Goal: Transaction & Acquisition: Obtain resource

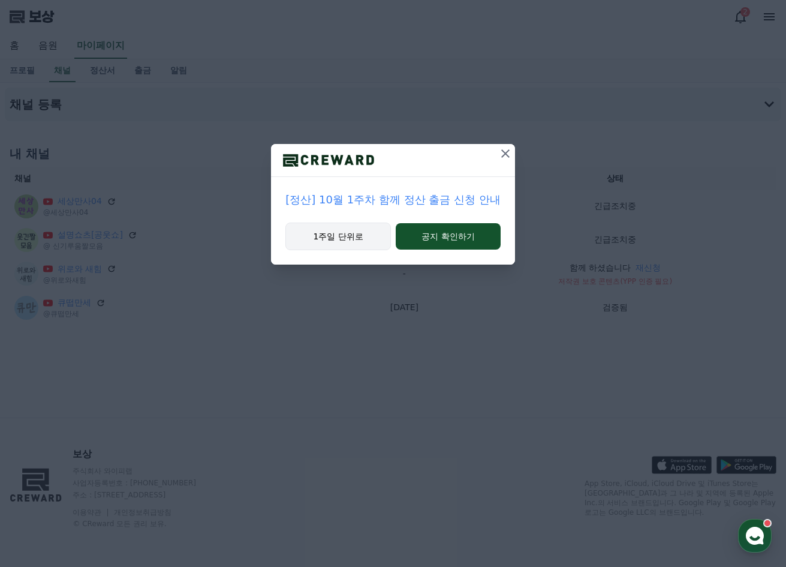
click at [317, 241] on font "1주일 단위로" at bounding box center [339, 237] width 50 height 10
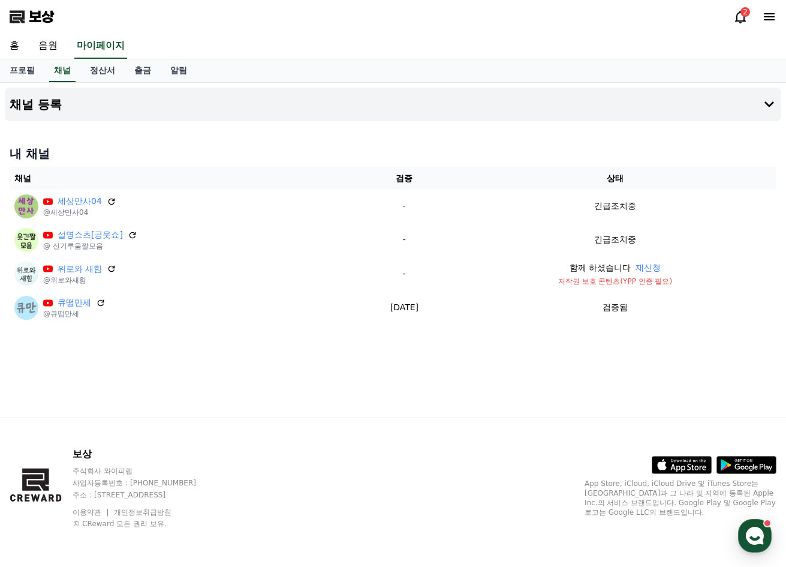
click at [739, 16] on icon at bounding box center [741, 17] width 14 height 14
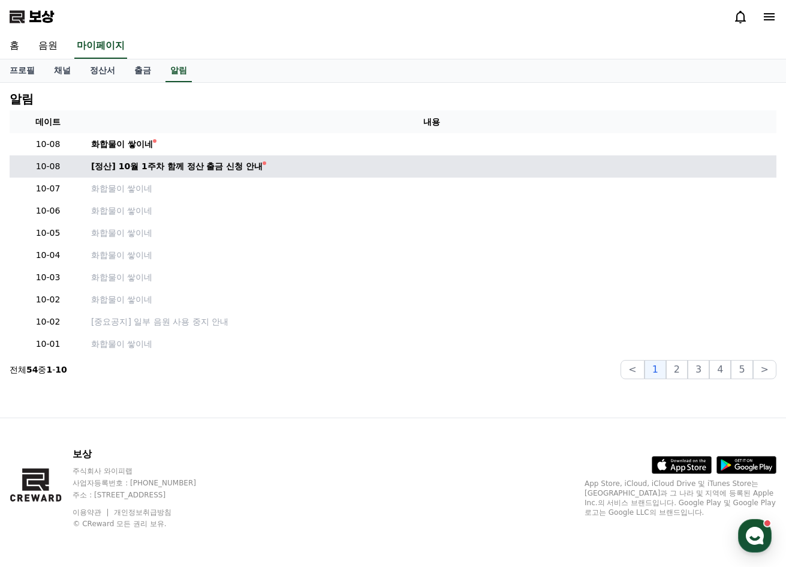
click at [217, 175] on td "[정산] 10월 1주차 함께 정산 출금 신청 안내" at bounding box center [431, 166] width 690 height 22
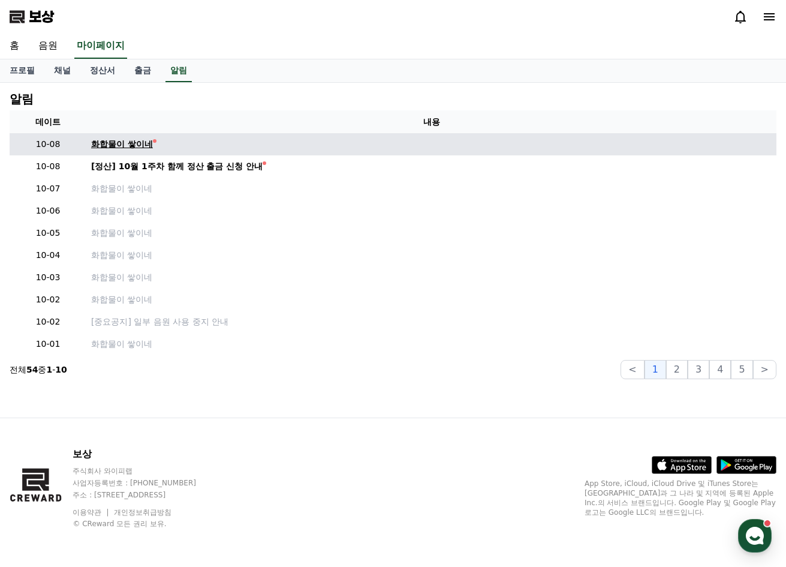
click at [123, 143] on font "화합물이 쌓이네" at bounding box center [122, 144] width 62 height 10
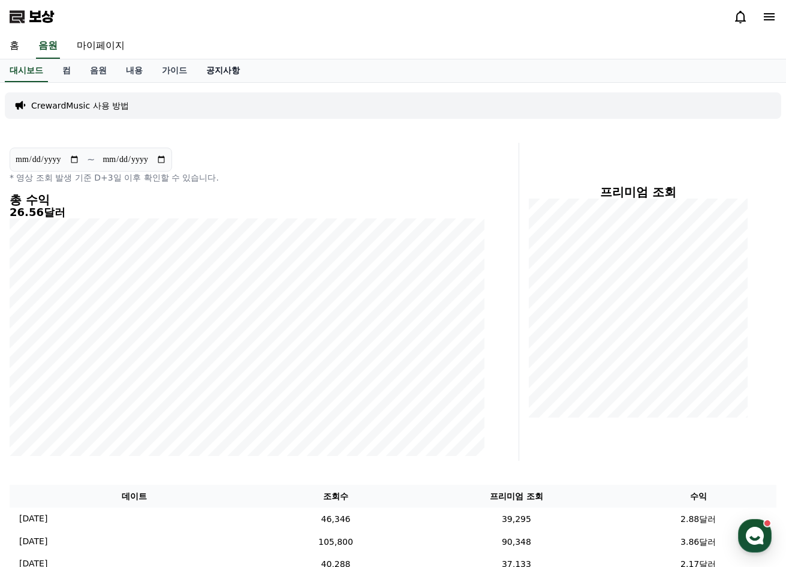
click at [221, 72] on font "공지사항" at bounding box center [223, 70] width 34 height 10
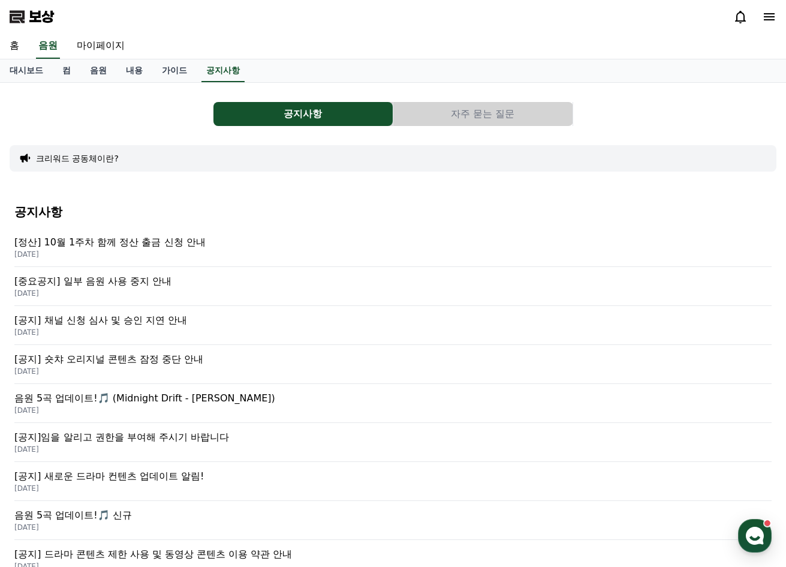
click at [193, 238] on font "[정산] 10월 1주차 함께 정산 출금 신청 안내" at bounding box center [109, 241] width 191 height 11
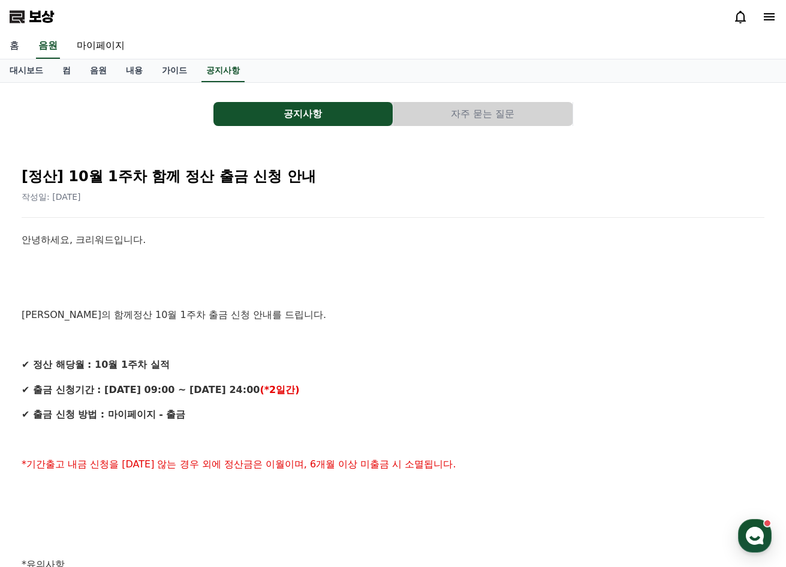
click at [17, 48] on font "홈" at bounding box center [15, 45] width 10 height 11
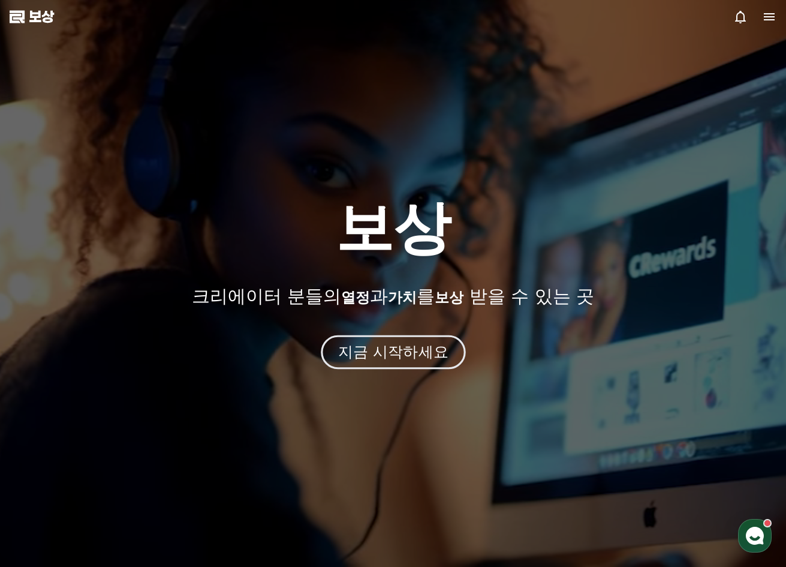
click at [382, 355] on font "지금 시작하세요" at bounding box center [393, 351] width 110 height 17
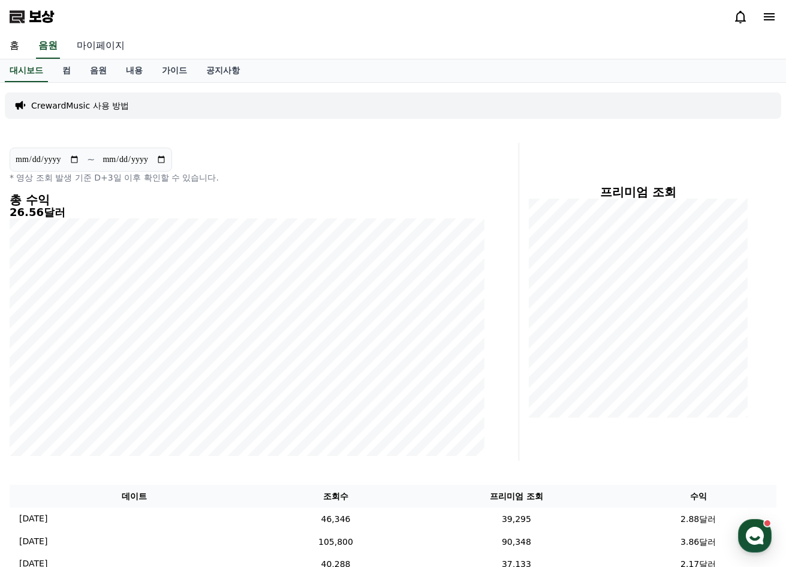
click at [111, 41] on font "마이페이지" at bounding box center [101, 45] width 48 height 11
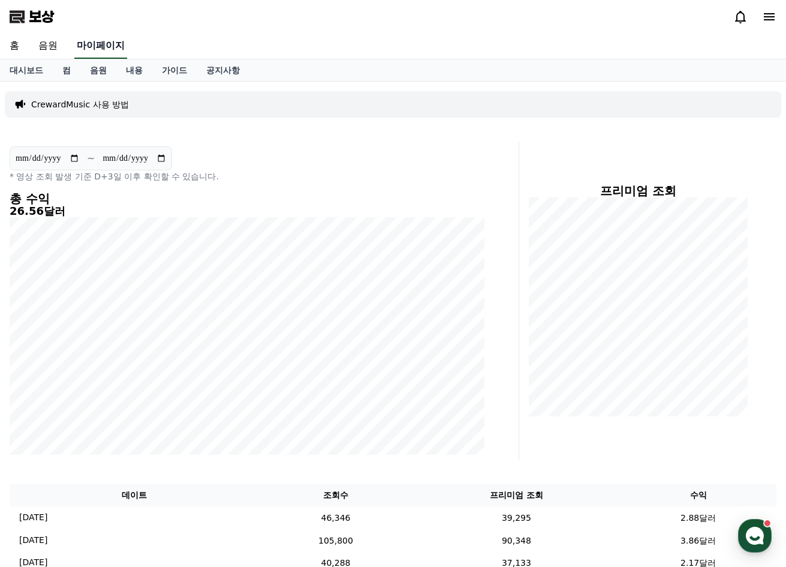
select select "**********"
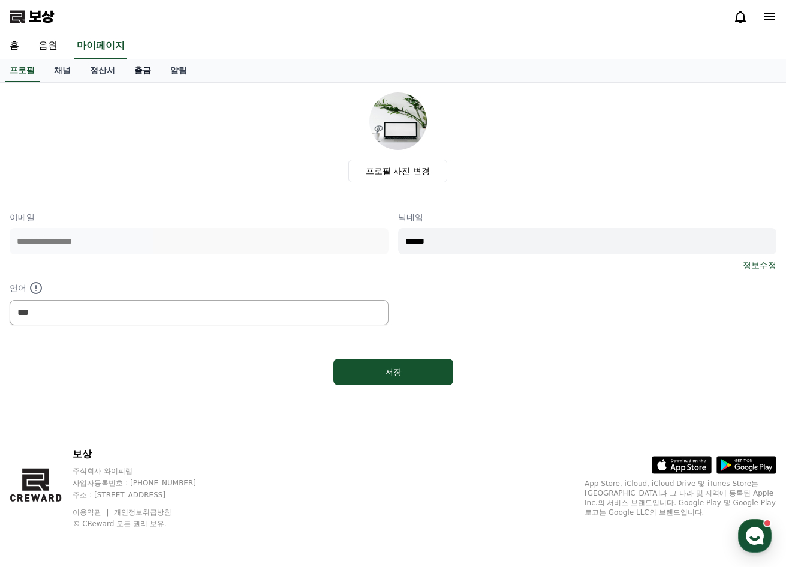
click at [150, 73] on font "출금" at bounding box center [142, 70] width 17 height 10
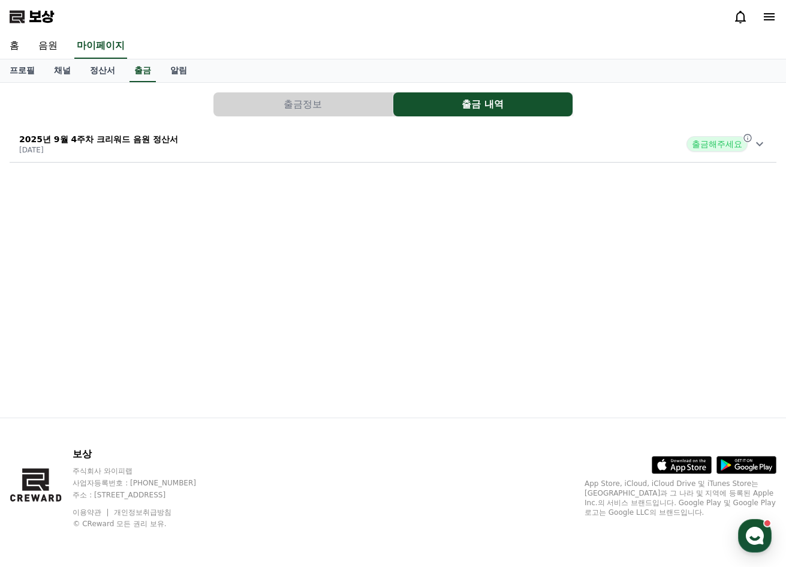
click at [710, 142] on font "출금해주세요" at bounding box center [717, 144] width 50 height 10
click at [134, 257] on font "출금해주세요" at bounding box center [114, 257] width 50 height 10
click at [173, 74] on font "알림" at bounding box center [178, 70] width 17 height 10
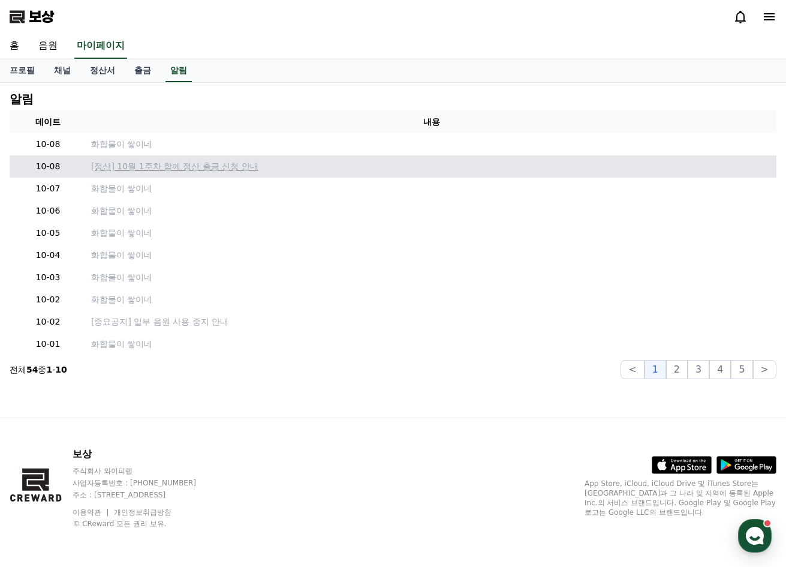
click at [172, 167] on font "[정산] 10월 1주차 함께 정산 출금 신청 안내" at bounding box center [174, 166] width 167 height 10
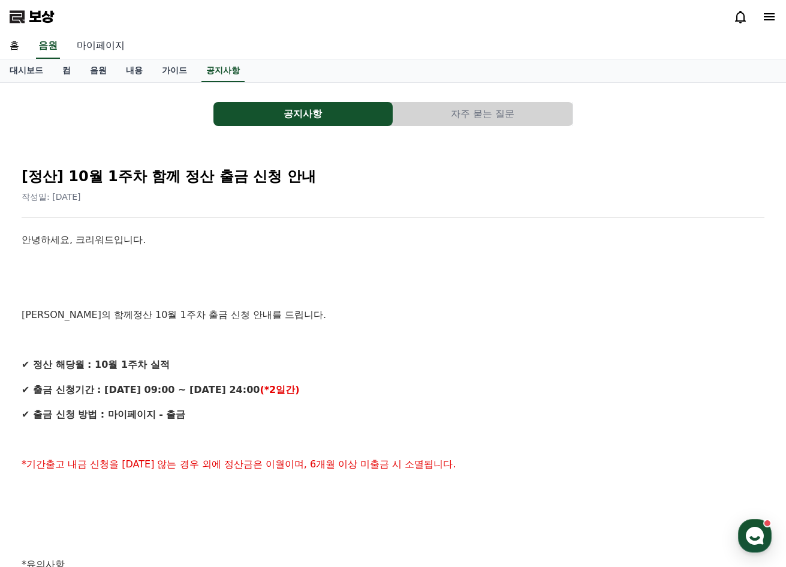
click at [107, 40] on font "마이페이지" at bounding box center [101, 45] width 48 height 11
select select "**********"
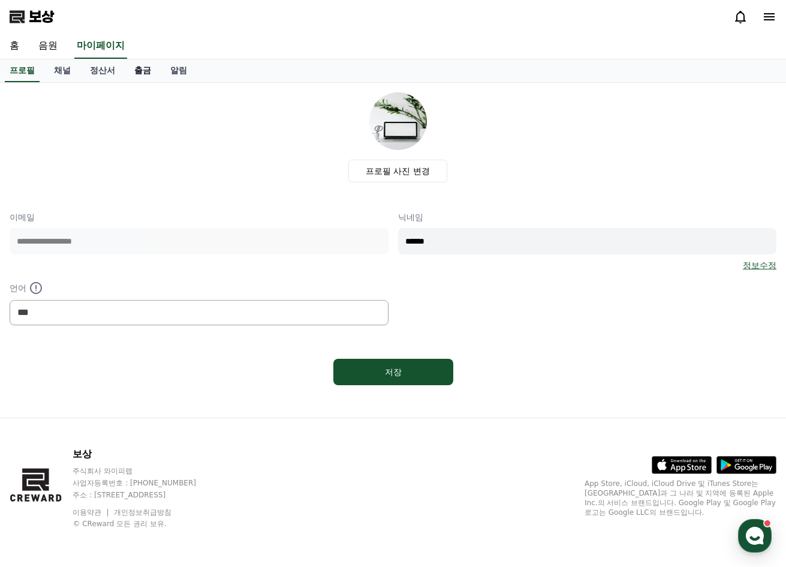
click at [142, 72] on font "출금" at bounding box center [142, 70] width 17 height 10
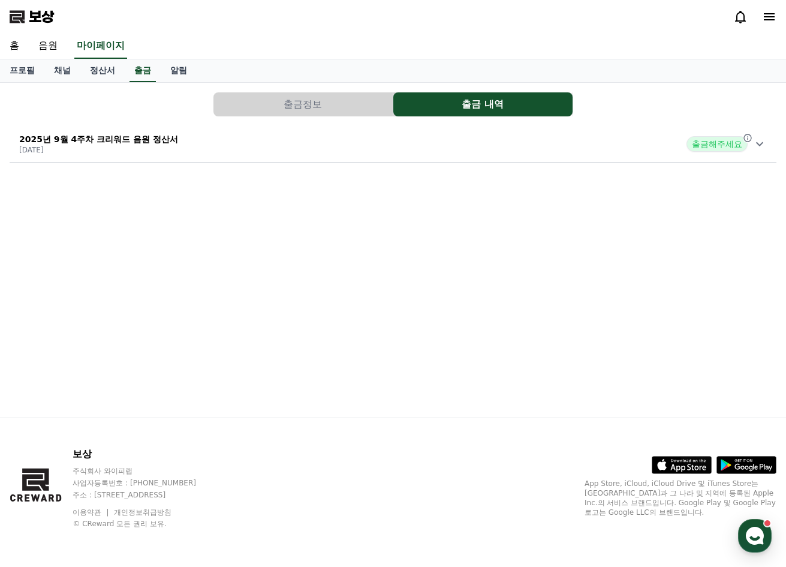
click at [140, 139] on font "2025년 9월 4주차 크리워드 음원 정산서" at bounding box center [98, 139] width 159 height 10
click at [323, 106] on button "출금정보" at bounding box center [303, 104] width 179 height 24
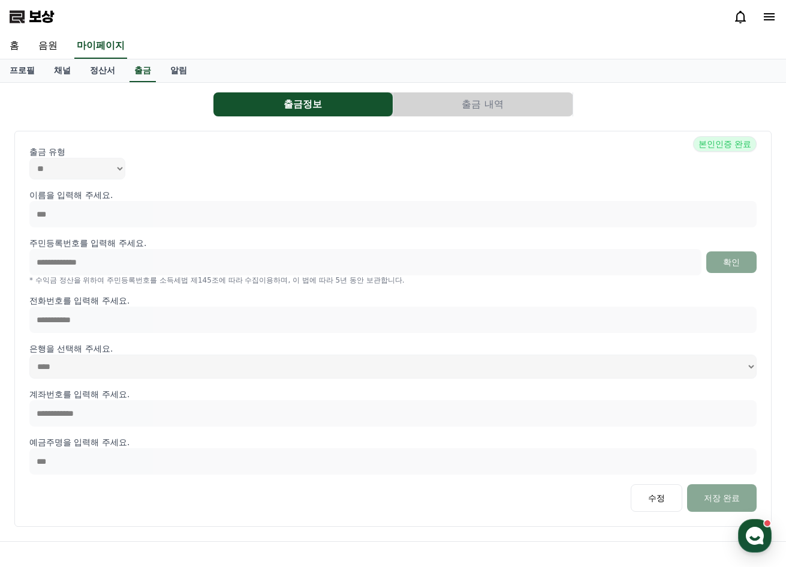
select select
click at [480, 113] on button "출금 내역" at bounding box center [483, 104] width 179 height 24
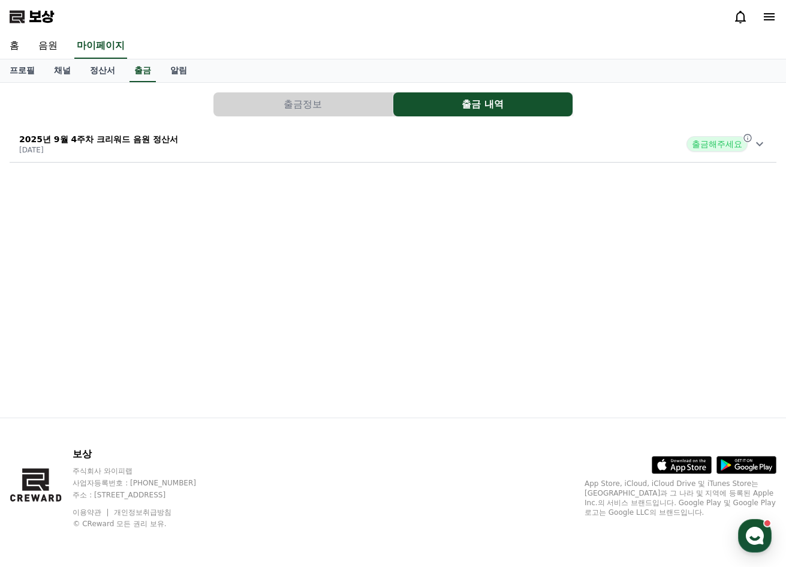
click at [764, 143] on icon at bounding box center [759, 144] width 7 height 4
click at [184, 71] on font "알림" at bounding box center [178, 70] width 17 height 10
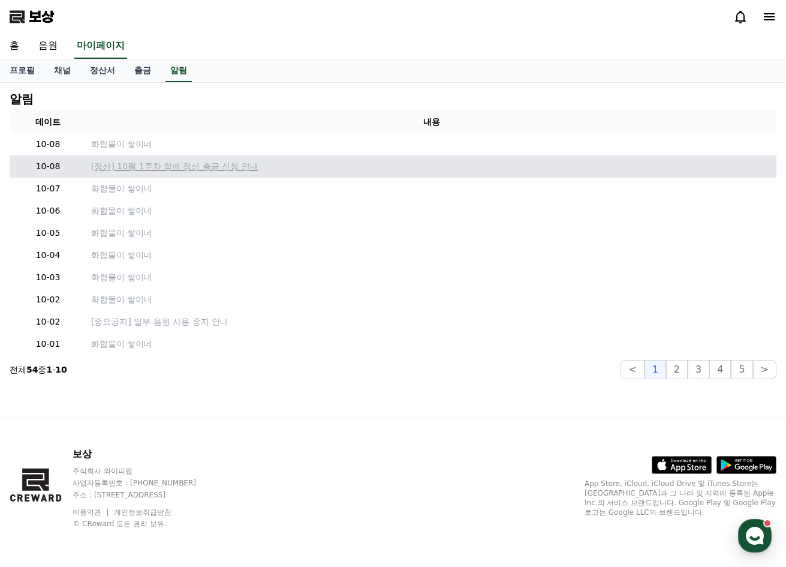
click at [151, 171] on font "[정산] 10월 1주차 함께 정산 출금 신청 안내" at bounding box center [174, 166] width 167 height 10
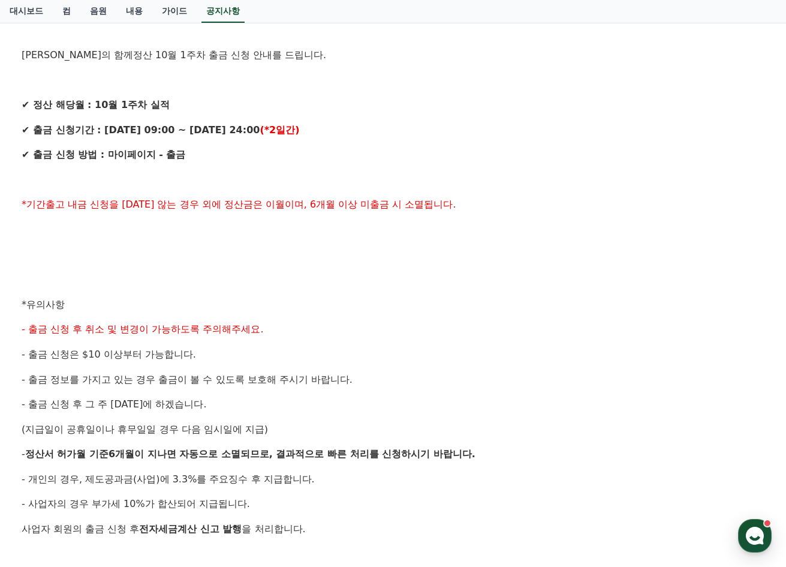
scroll to position [242, 0]
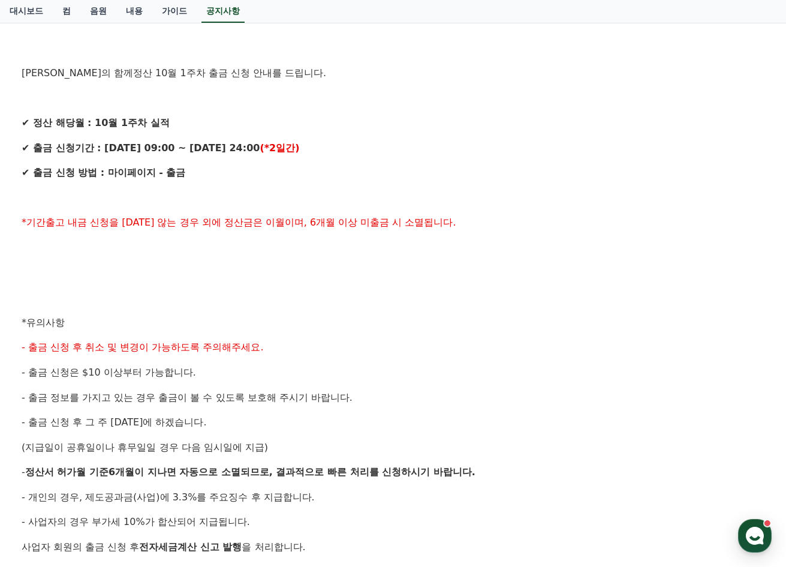
click at [131, 175] on font "✔ 출금 신청 방법 : 마이페이지 - 출금" at bounding box center [104, 172] width 164 height 11
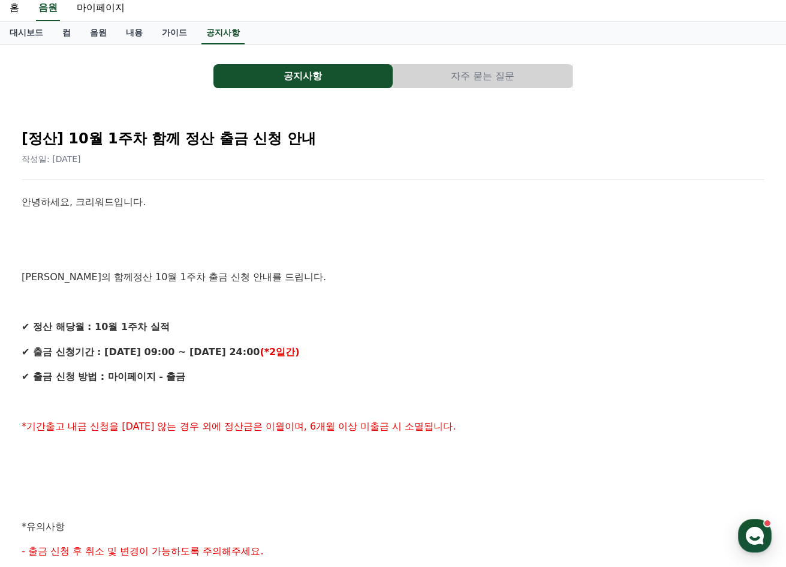
scroll to position [0, 0]
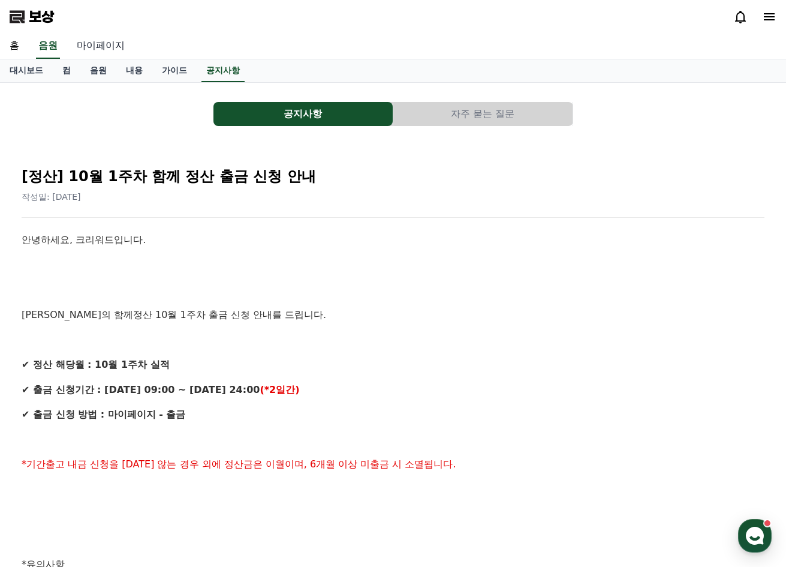
click at [106, 45] on font "마이페이지" at bounding box center [101, 45] width 48 height 11
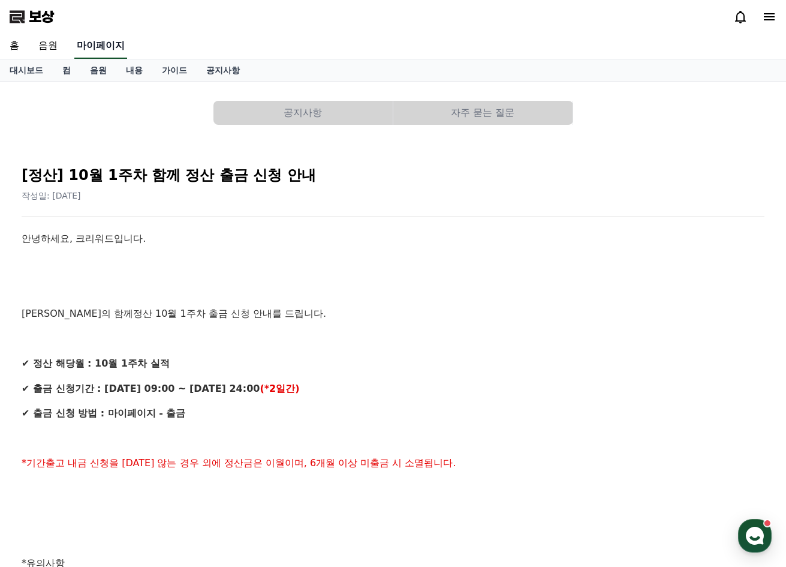
select select "**********"
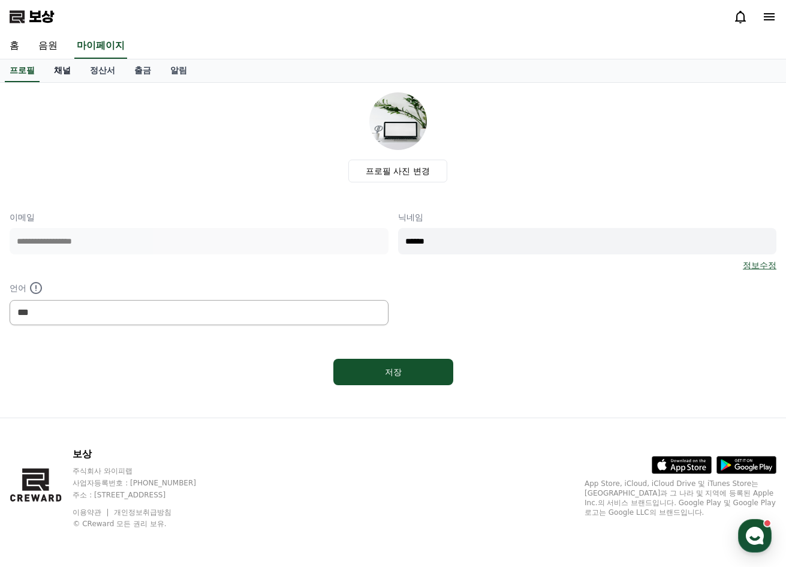
click at [63, 71] on font "채널" at bounding box center [62, 70] width 17 height 10
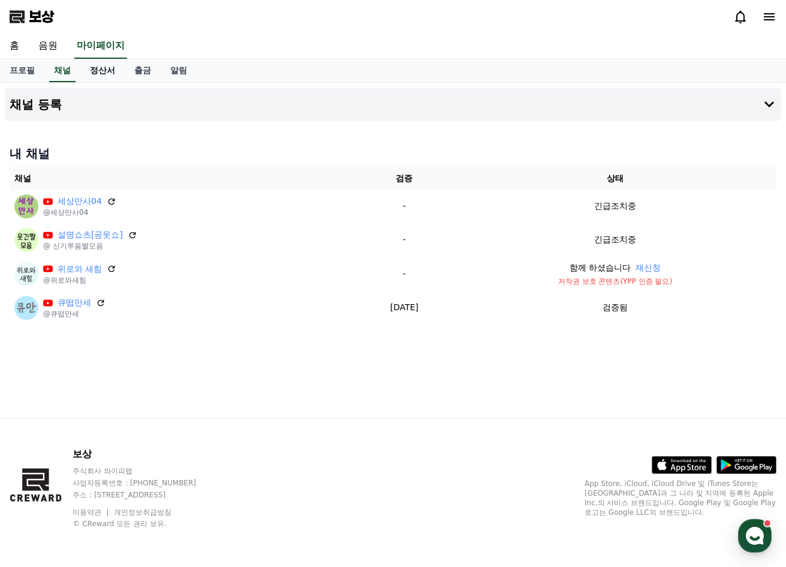
click at [103, 71] on font "정산서" at bounding box center [102, 70] width 25 height 10
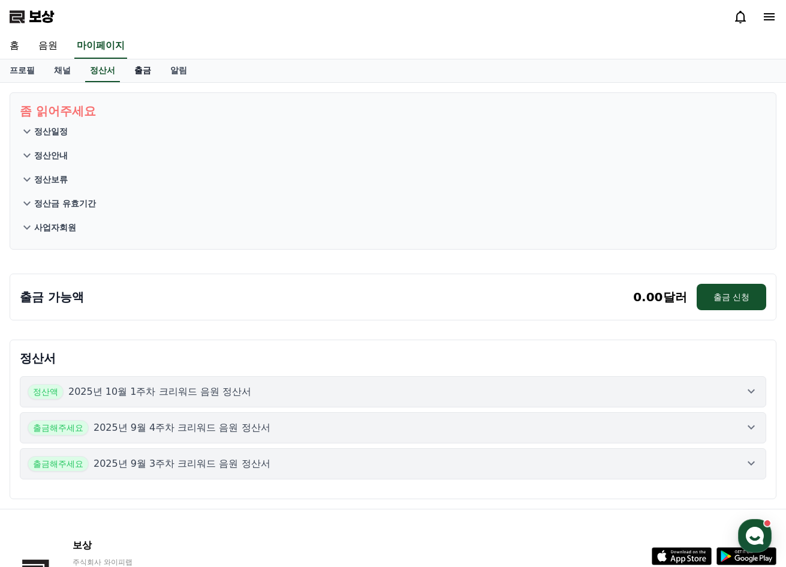
click at [143, 72] on font "출금" at bounding box center [142, 70] width 17 height 10
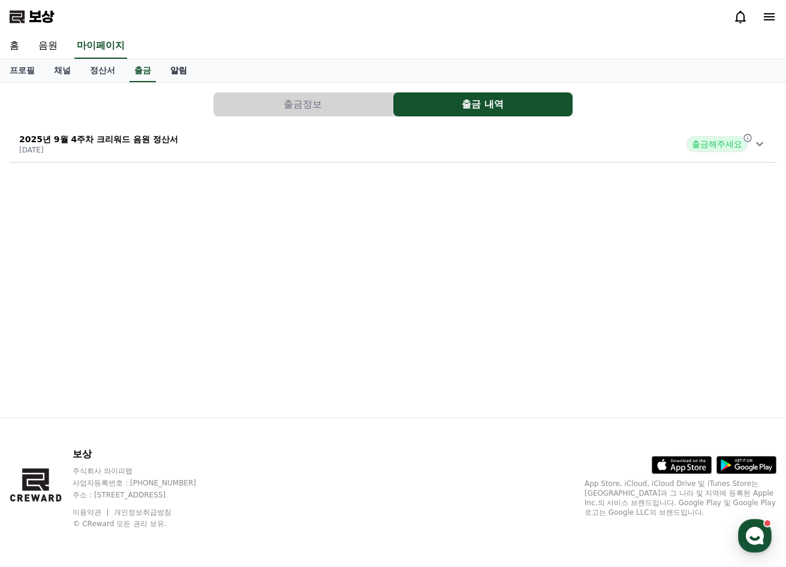
click at [181, 74] on font "알림" at bounding box center [178, 70] width 17 height 10
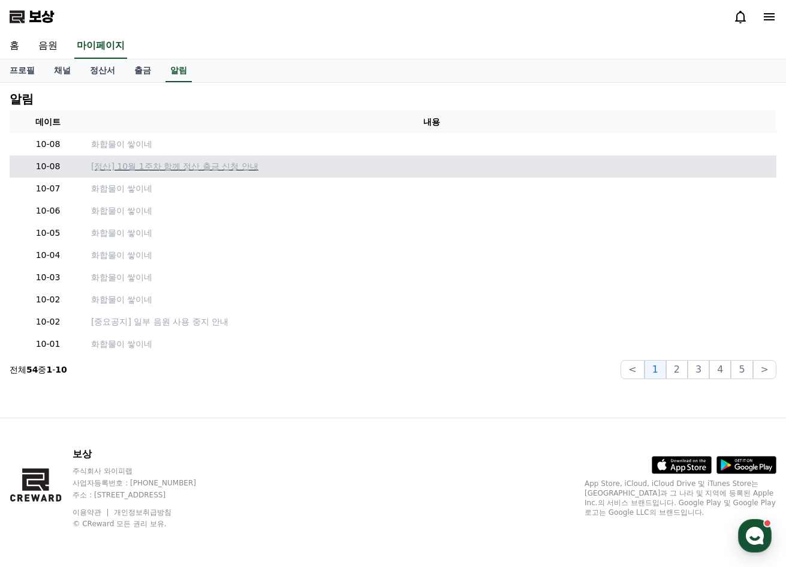
click at [193, 168] on font "[정산] 10월 1주차 함께 정산 출금 신청 안내" at bounding box center [174, 166] width 167 height 10
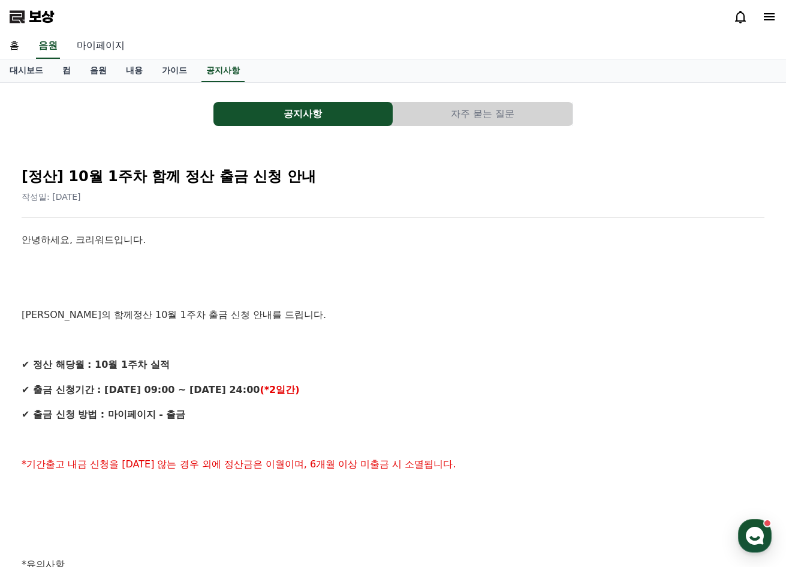
click at [110, 45] on font "마이페이지" at bounding box center [101, 45] width 48 height 11
select select "**********"
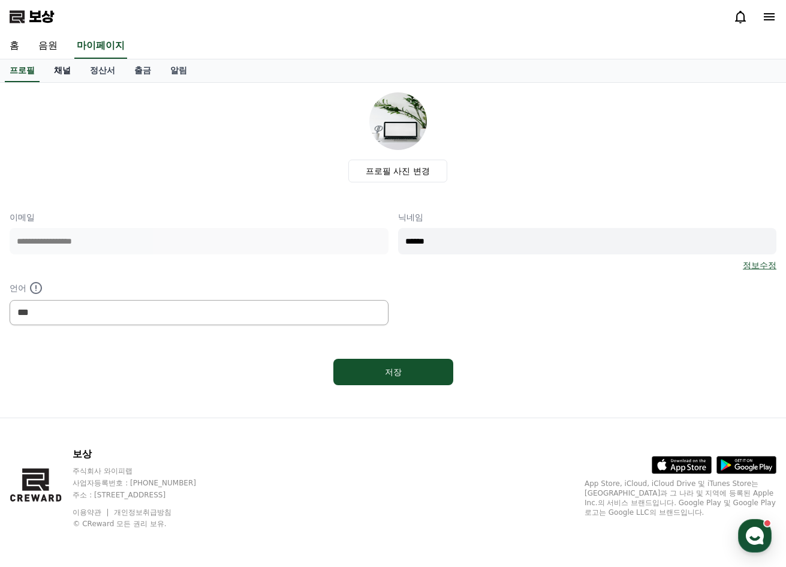
click at [68, 69] on font "채널" at bounding box center [62, 70] width 17 height 10
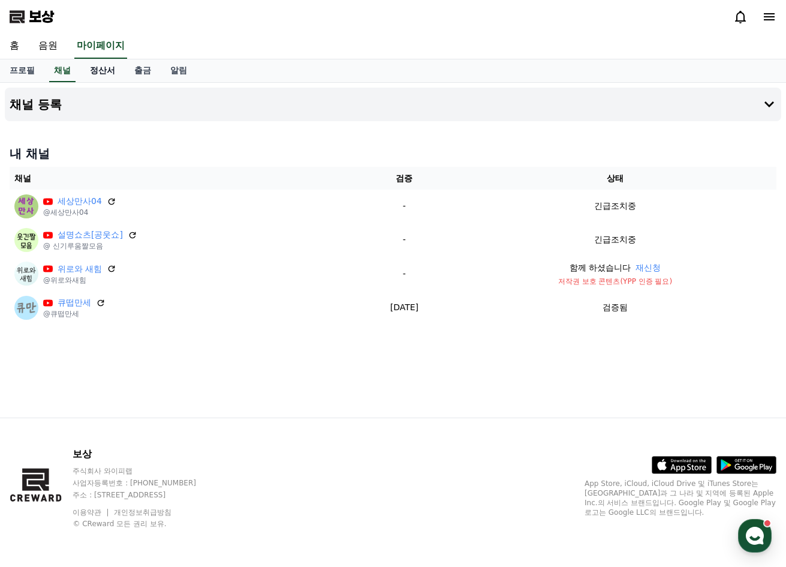
click at [98, 73] on font "정산서" at bounding box center [102, 70] width 25 height 10
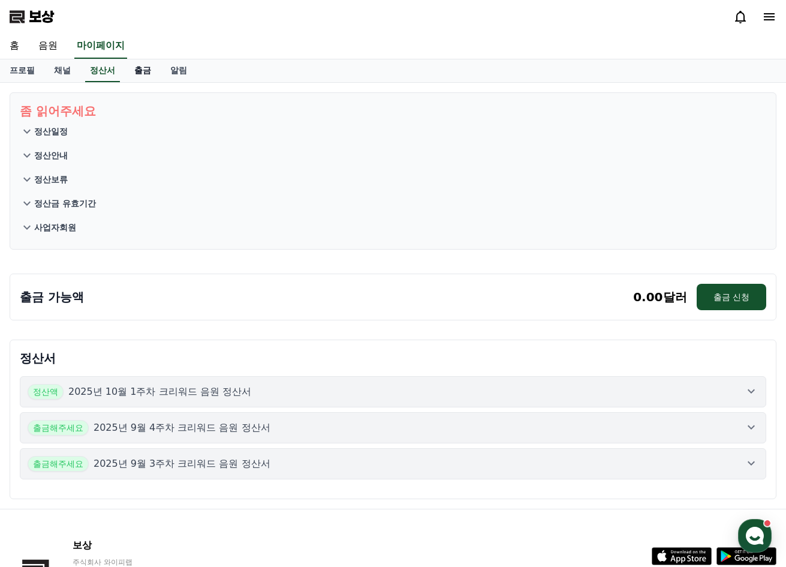
click at [148, 72] on font "출금" at bounding box center [142, 70] width 17 height 10
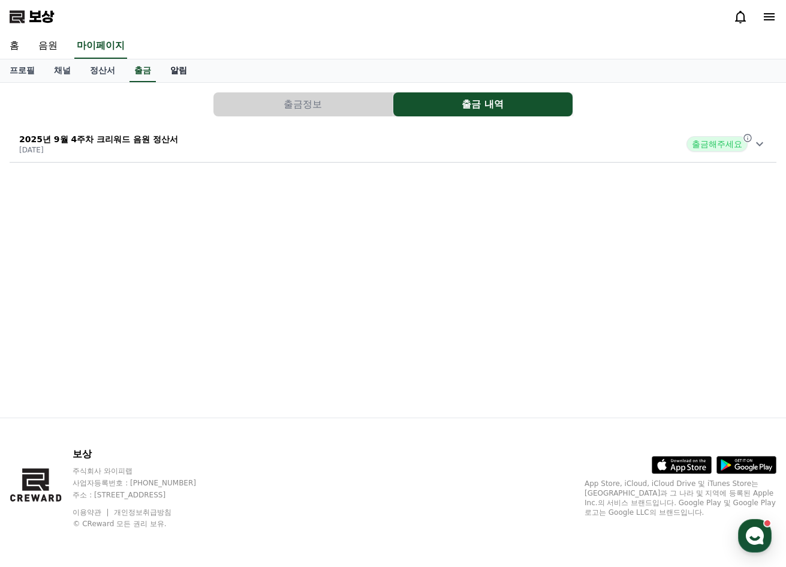
click at [179, 71] on font "알림" at bounding box center [178, 70] width 17 height 10
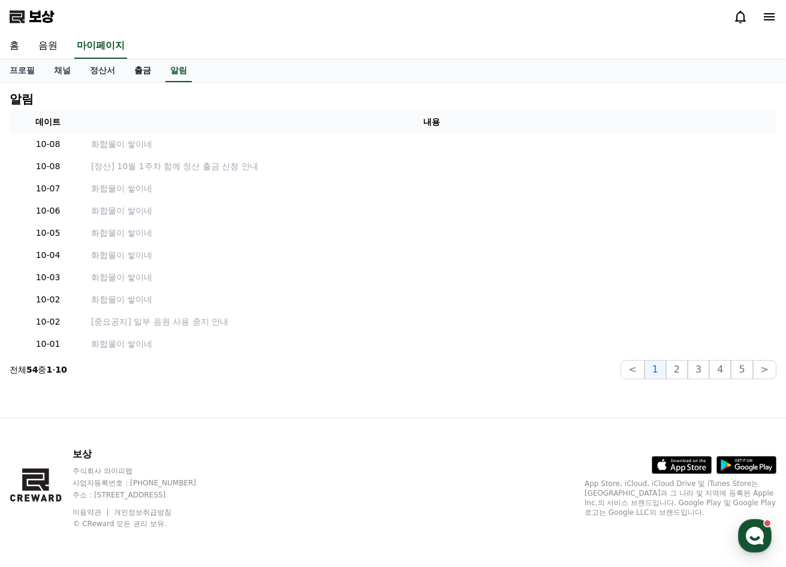
click at [148, 71] on font "출금" at bounding box center [142, 70] width 17 height 10
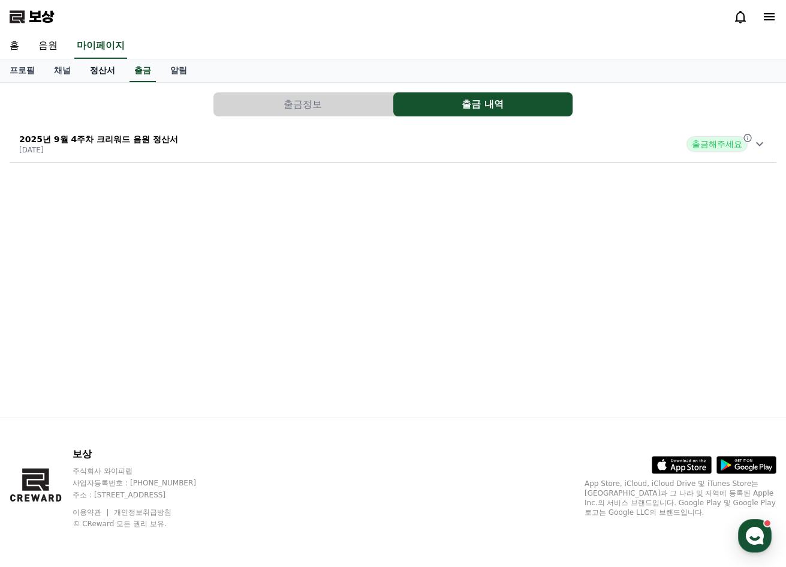
click at [94, 75] on font "정산서" at bounding box center [102, 70] width 25 height 10
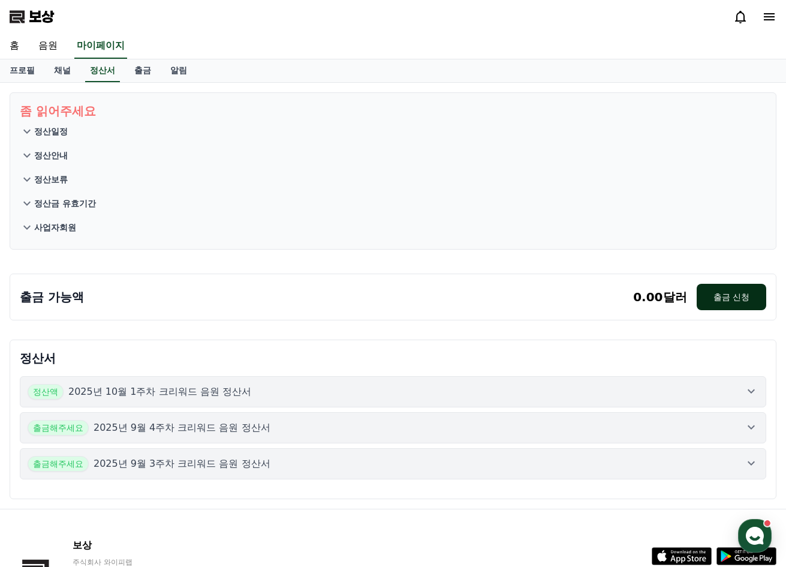
click at [745, 292] on font "출금 신청" at bounding box center [732, 297] width 36 height 10
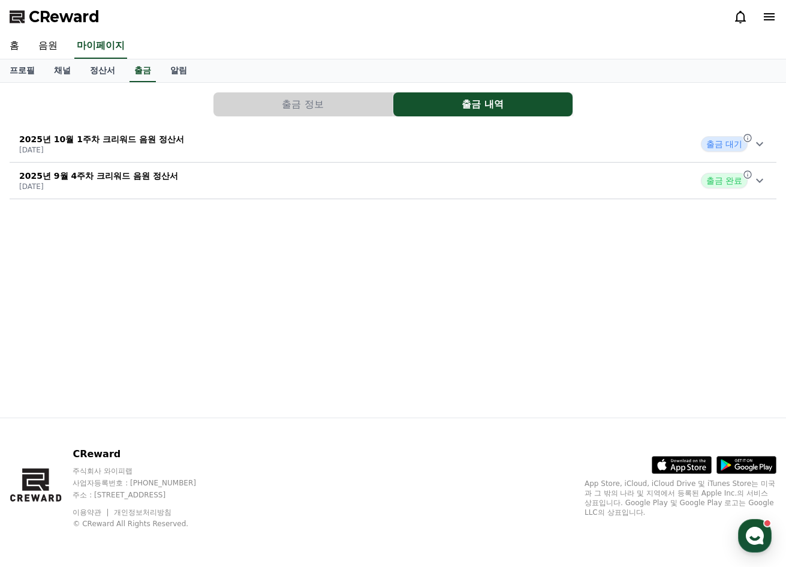
click at [725, 145] on span "출금 대기" at bounding box center [724, 144] width 47 height 16
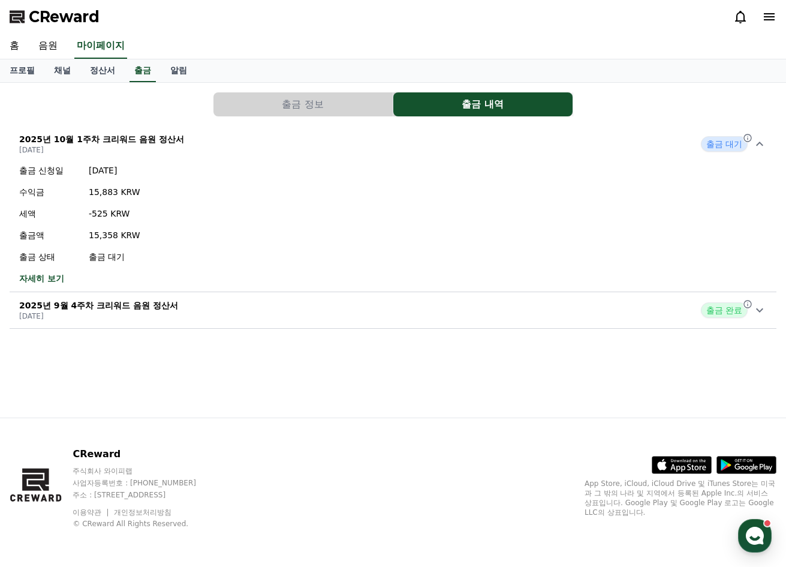
click at [44, 278] on link "자세히 보기" at bounding box center [79, 278] width 121 height 12
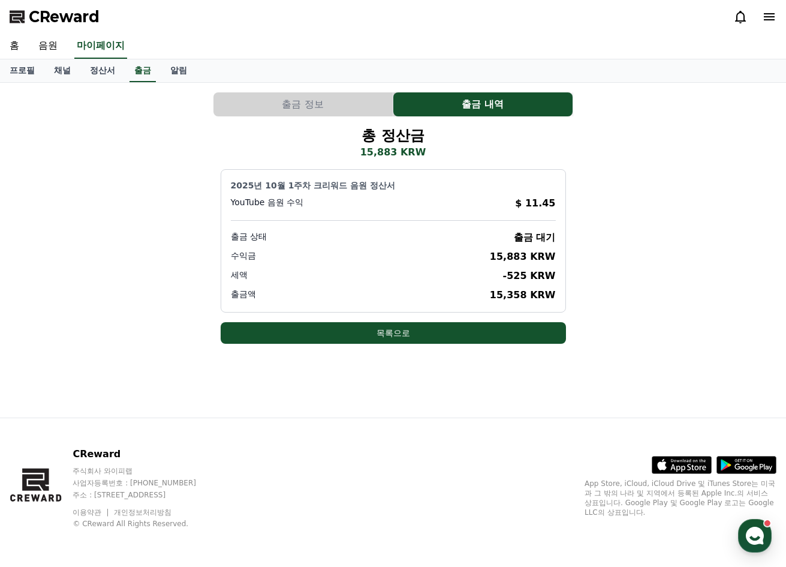
click at [525, 295] on p "15,358 KRW" at bounding box center [523, 295] width 66 height 14
click at [279, 105] on button "출금 정보" at bounding box center [303, 104] width 179 height 24
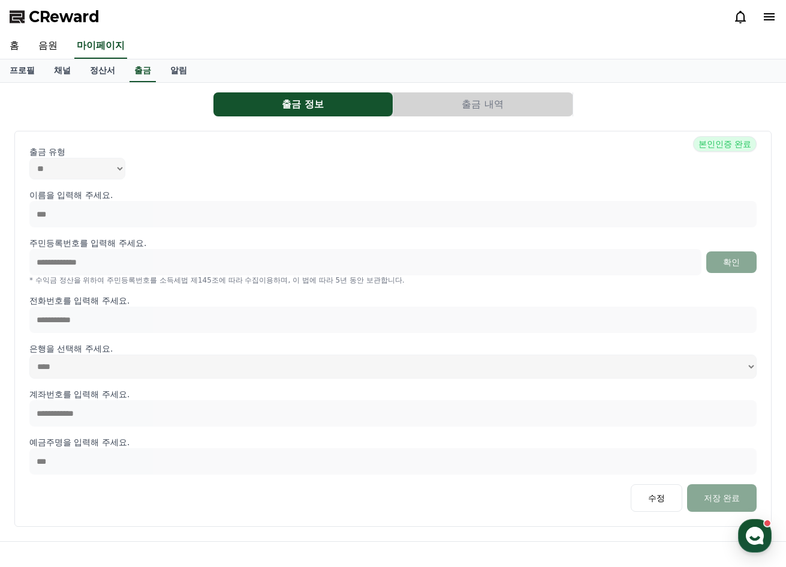
click at [495, 109] on button "출금 내역" at bounding box center [483, 104] width 179 height 24
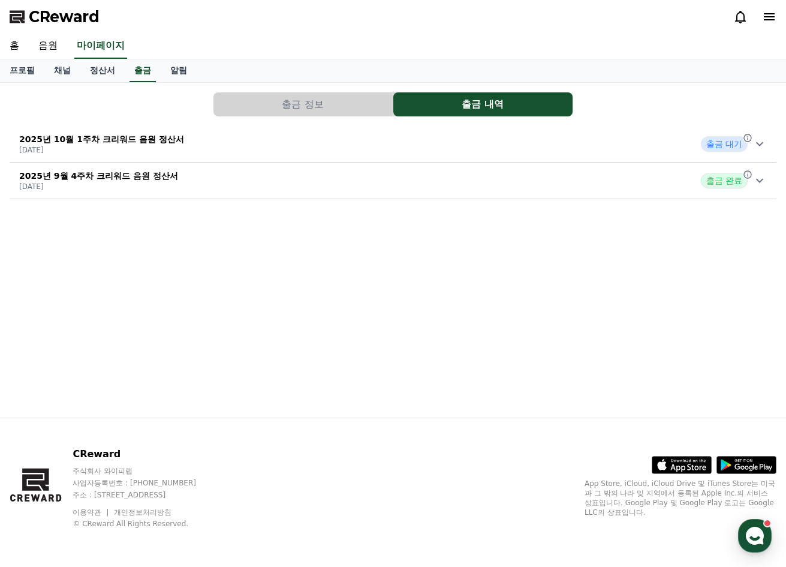
click at [720, 142] on span "출금 대기" at bounding box center [724, 144] width 47 height 16
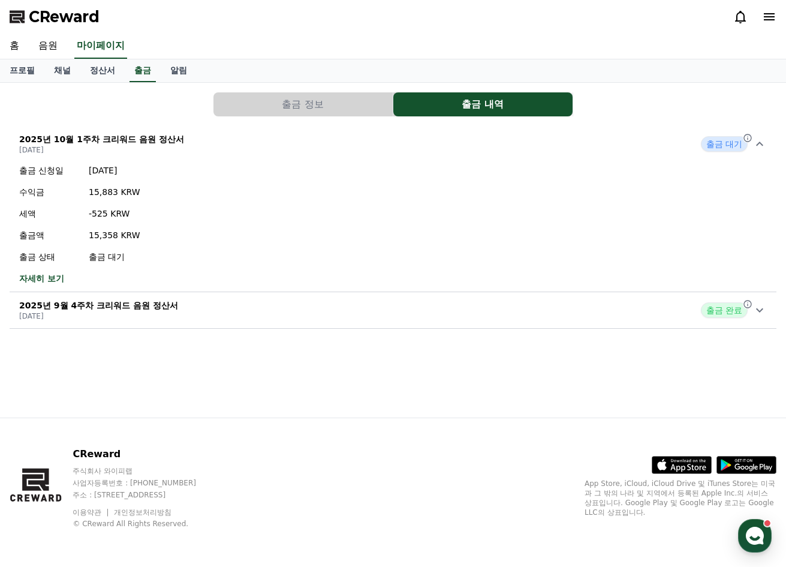
click at [113, 259] on p "출금 대기" at bounding box center [115, 257] width 52 height 12
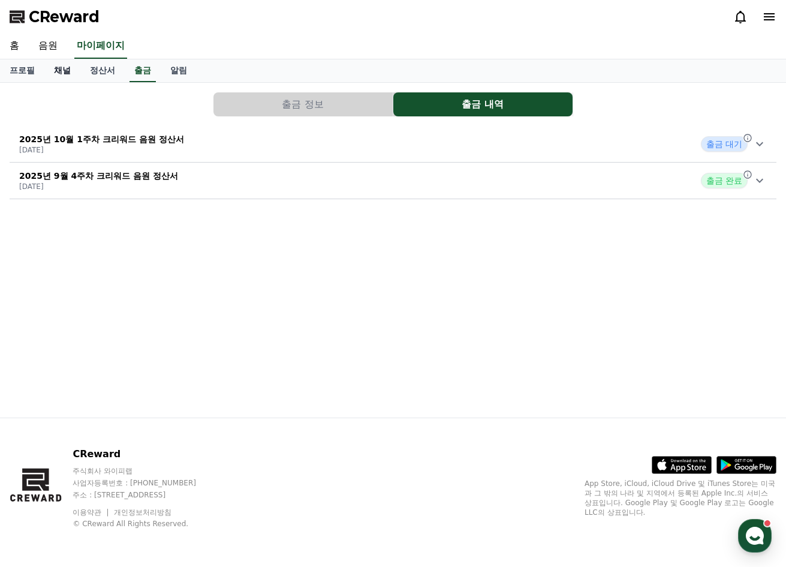
click at [71, 70] on link "채널" at bounding box center [62, 70] width 36 height 23
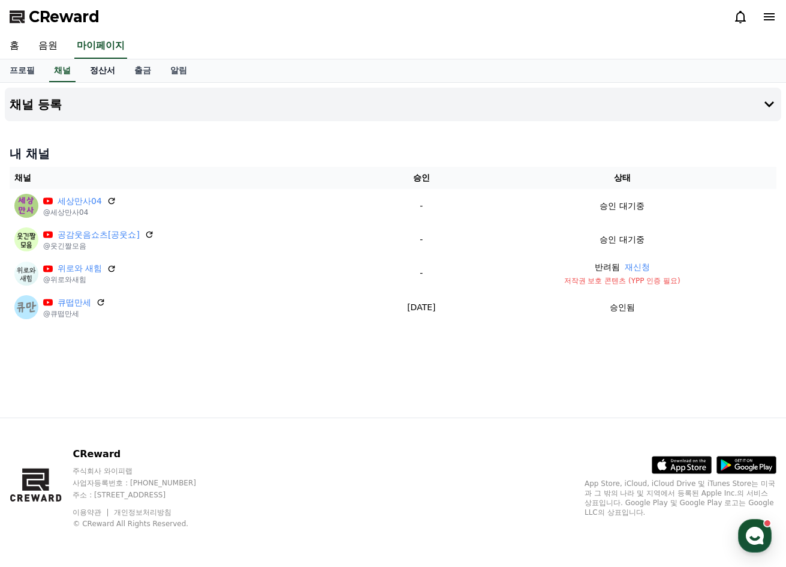
click at [106, 73] on link "정산서" at bounding box center [102, 70] width 44 height 23
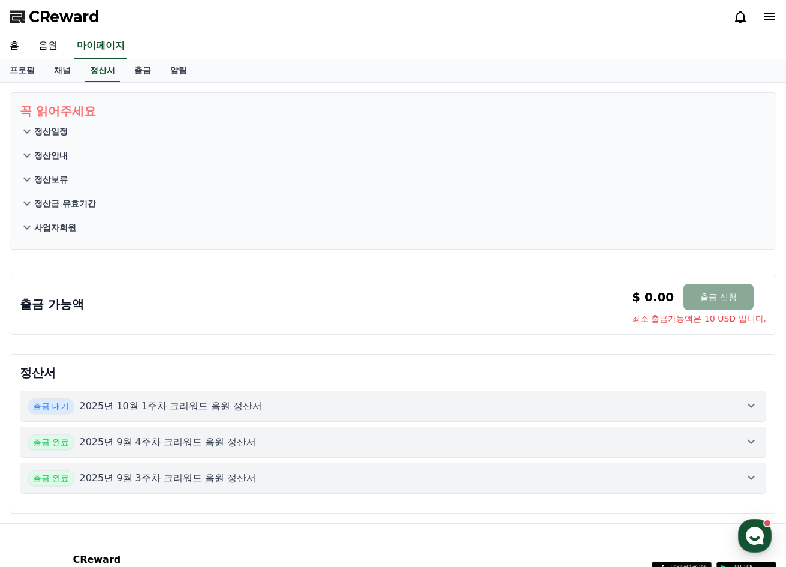
click at [192, 404] on p "2025년 10월 1주차 크리워드 음원 정산서" at bounding box center [170, 406] width 183 height 14
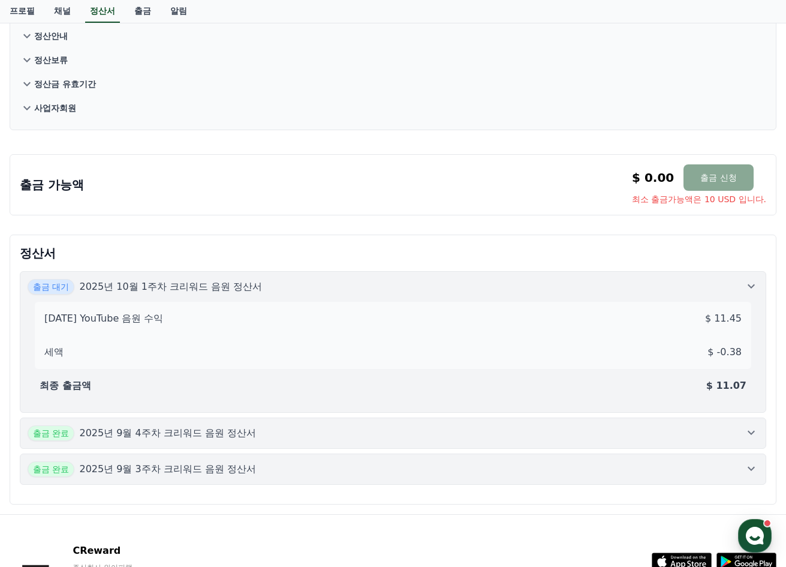
scroll to position [160, 0]
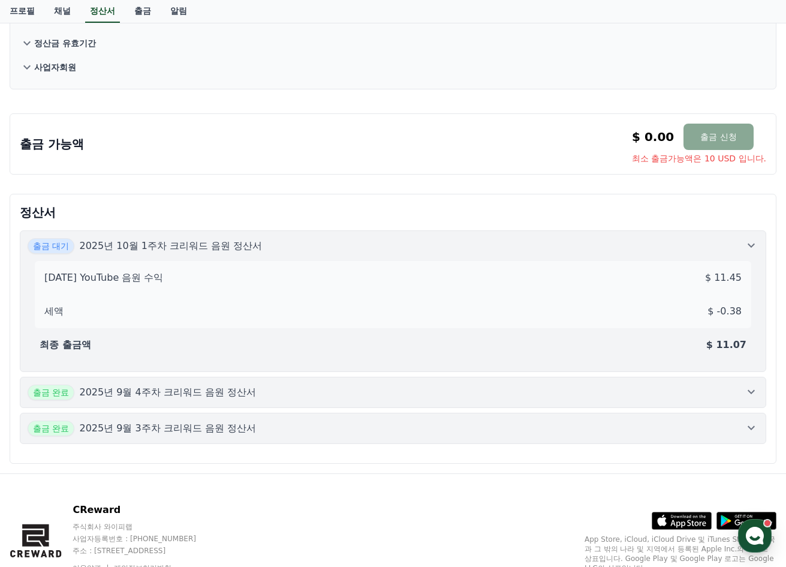
click at [732, 348] on p "$ 11.07" at bounding box center [727, 345] width 40 height 14
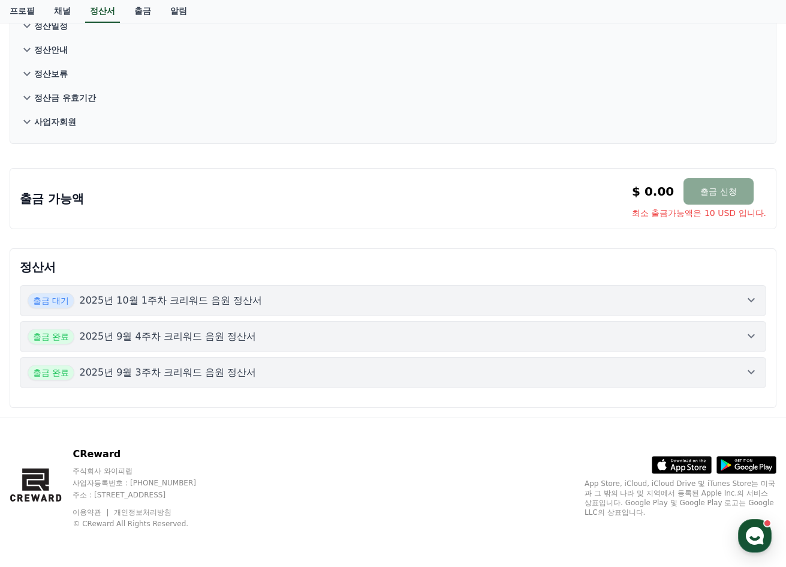
click at [242, 298] on p "2025년 10월 1주차 크리워드 음원 정산서" at bounding box center [170, 300] width 183 height 14
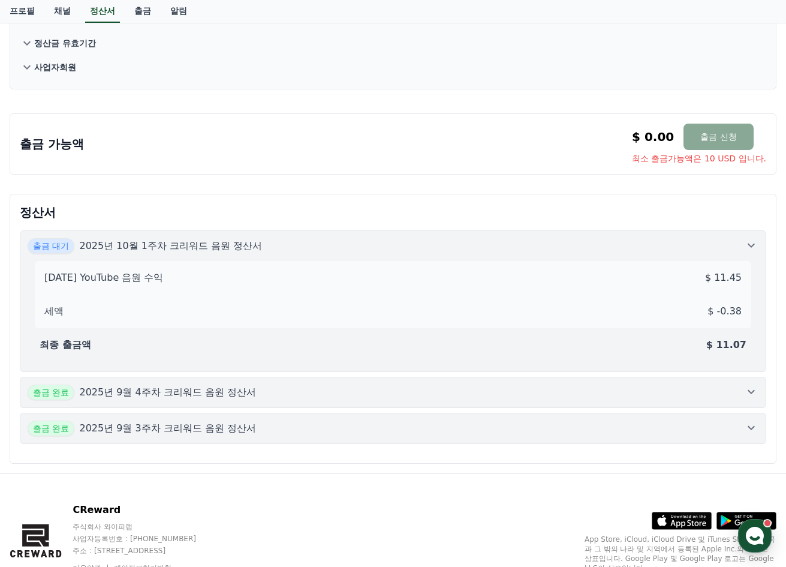
click at [228, 396] on p "2025년 9월 4주차 크리워드 음원 정산서" at bounding box center [167, 392] width 177 height 14
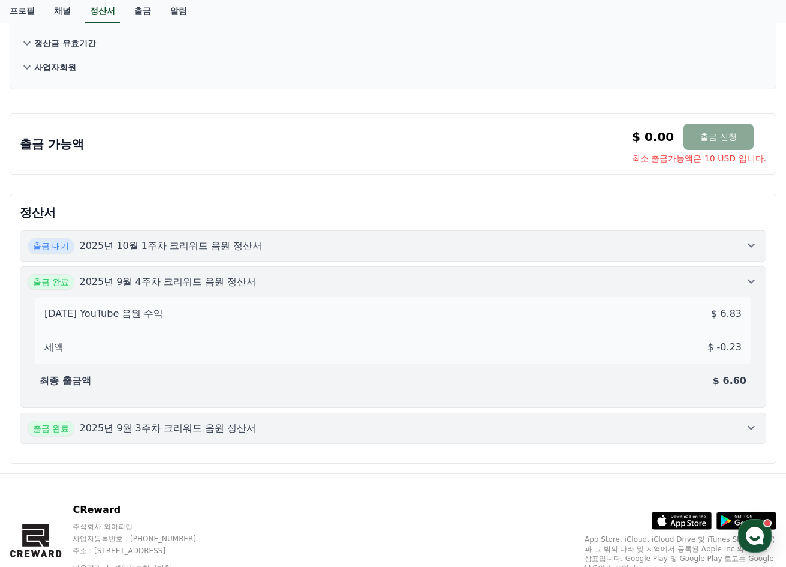
click at [229, 424] on p "2025년 9월 3주차 크리워드 음원 정산서" at bounding box center [167, 428] width 177 height 14
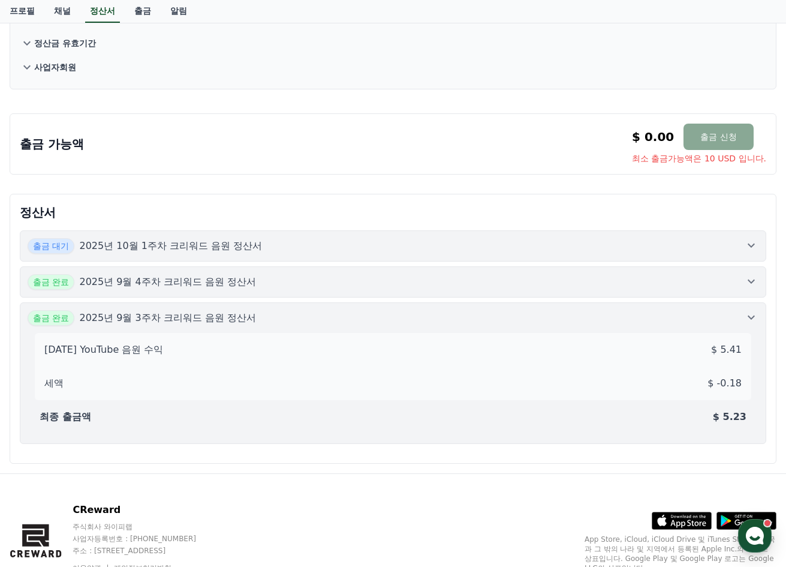
click at [244, 287] on p "2025년 9월 4주차 크리워드 음원 정산서" at bounding box center [167, 282] width 177 height 14
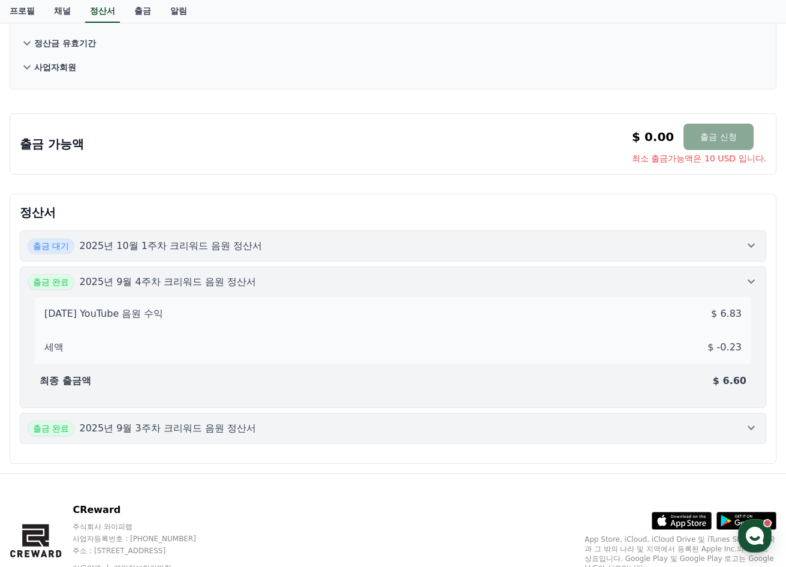
click at [244, 250] on p "2025년 10월 1주차 크리워드 음원 정산서" at bounding box center [170, 246] width 183 height 14
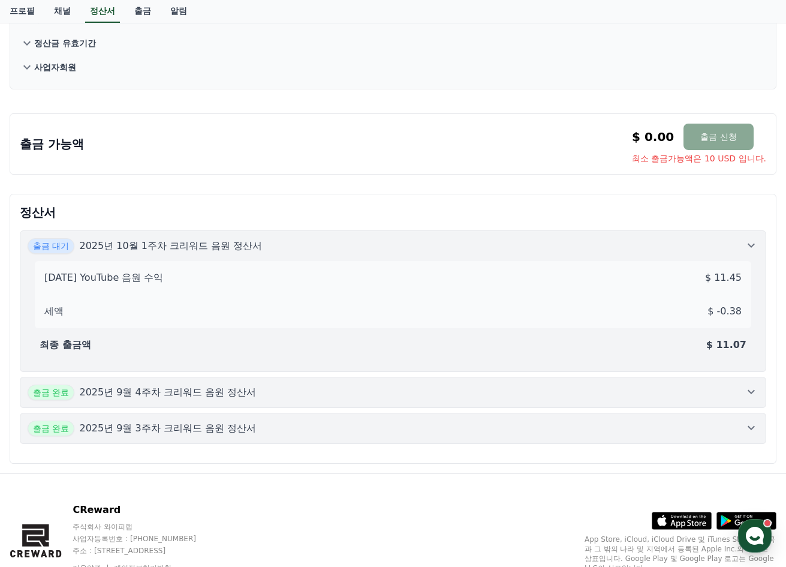
scroll to position [0, 0]
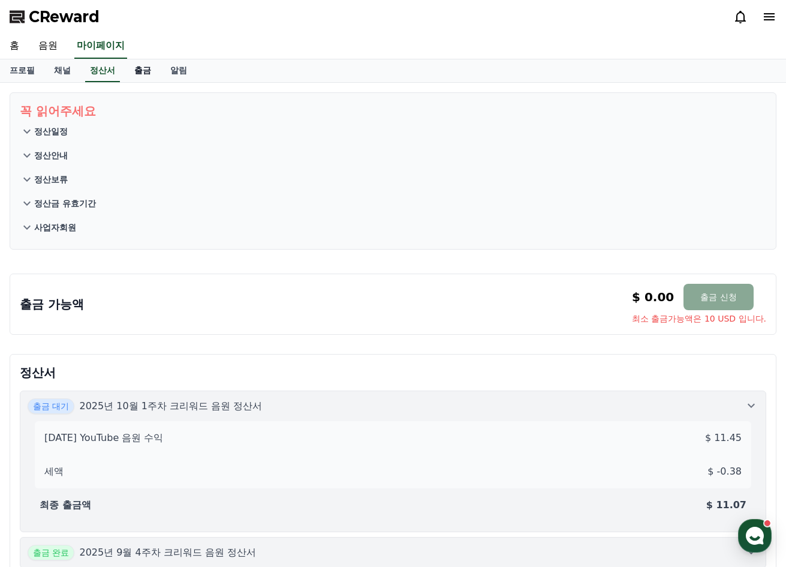
click at [143, 72] on link "출금" at bounding box center [143, 70] width 36 height 23
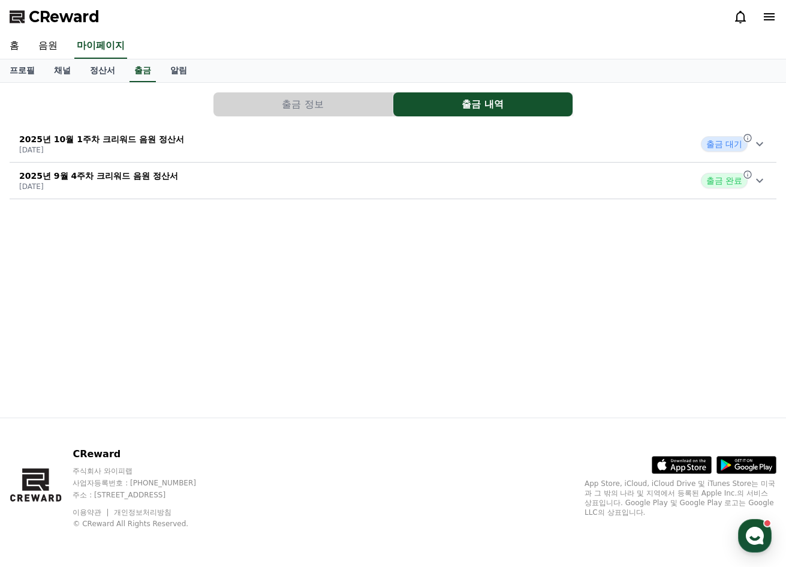
click at [139, 143] on p "2025년 10월 1주차 크리워드 음원 정산서" at bounding box center [101, 139] width 165 height 12
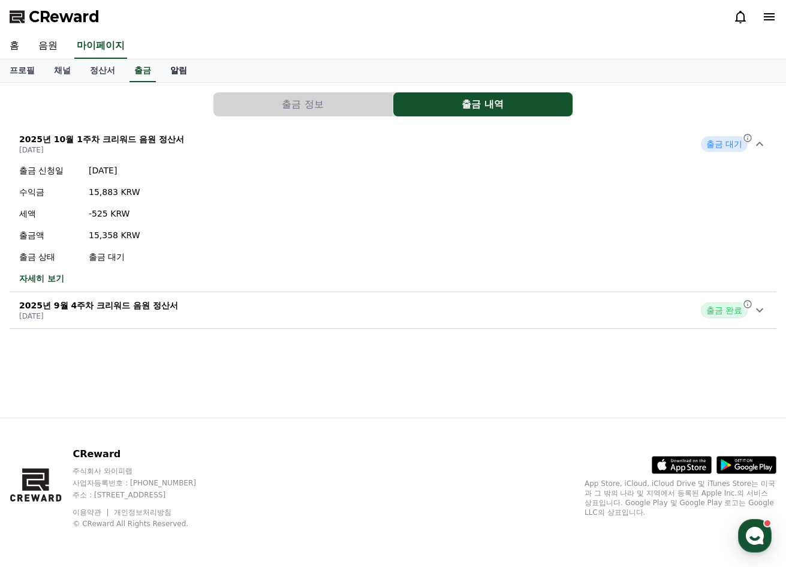
click at [181, 71] on link "알림" at bounding box center [179, 70] width 36 height 23
